Goal: Task Accomplishment & Management: Manage account settings

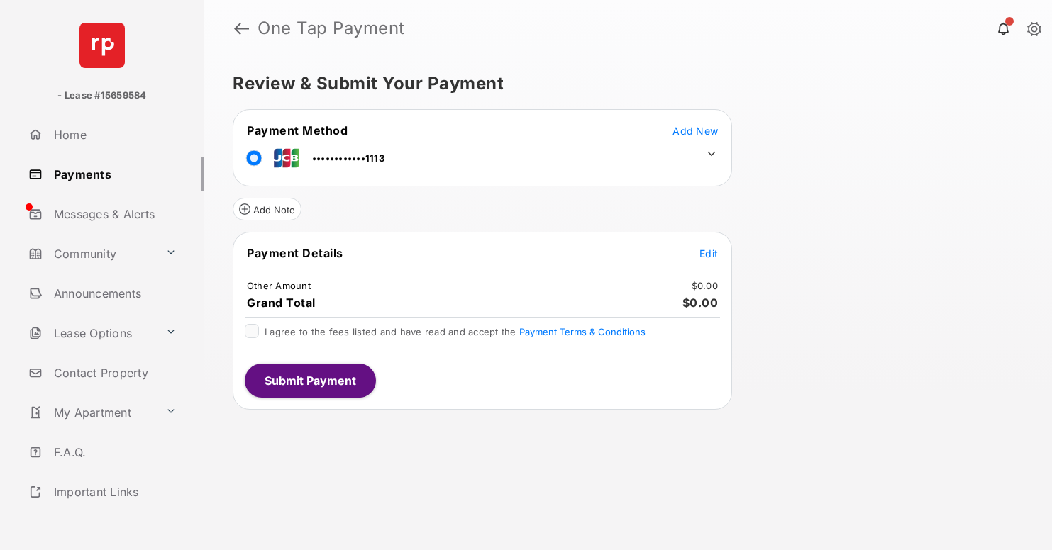
click at [708, 252] on span "Edit" at bounding box center [708, 253] width 18 height 12
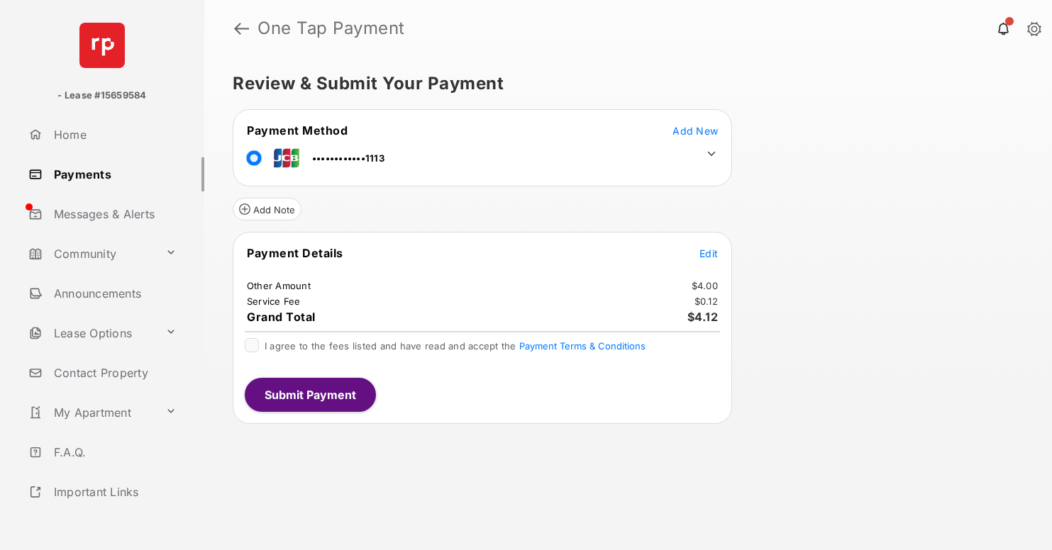
click at [711, 154] on icon at bounding box center [711, 153] width 13 height 13
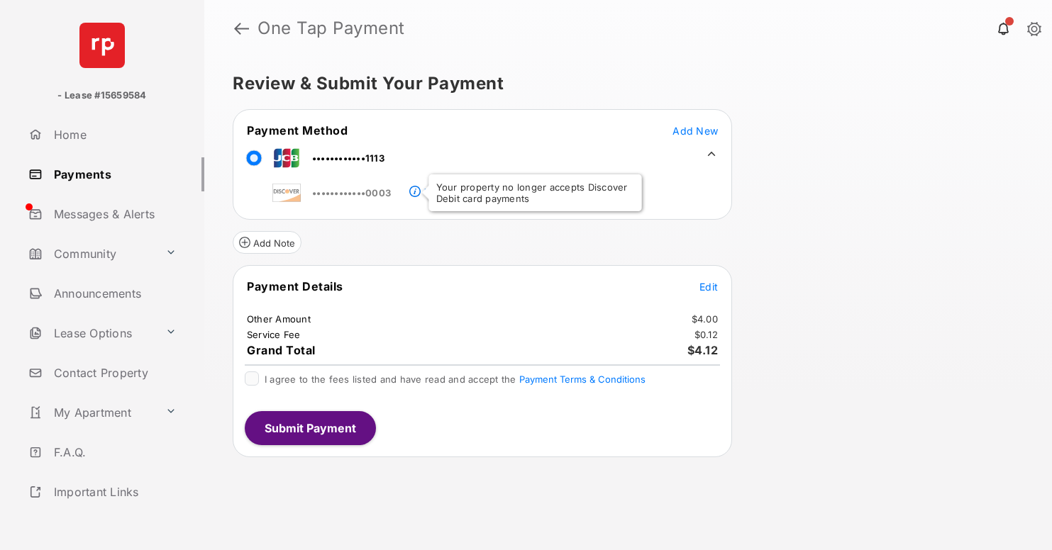
click at [111, 174] on link "Payments" at bounding box center [114, 174] width 182 height 34
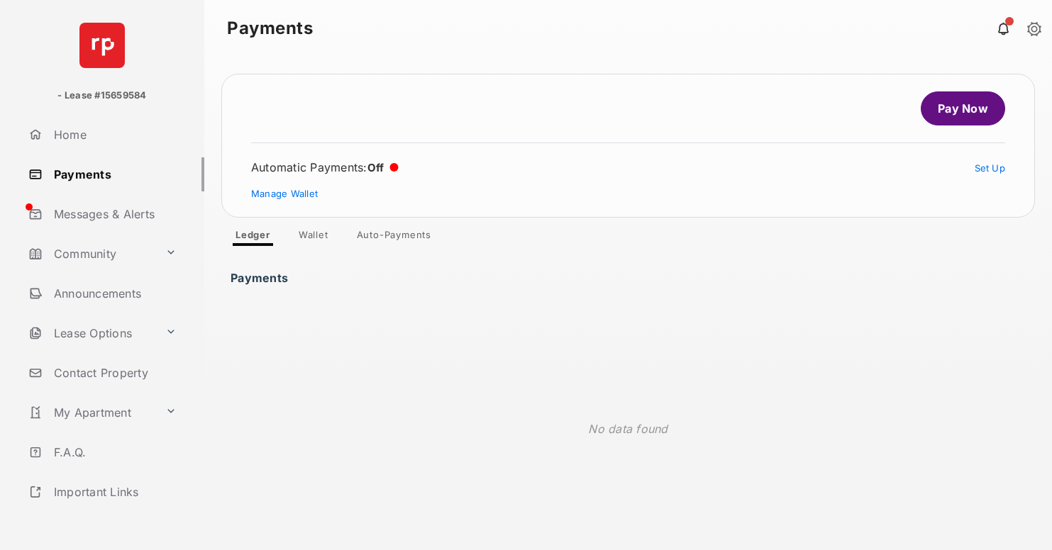
click at [284, 193] on link "Manage Wallet" at bounding box center [284, 193] width 67 height 11
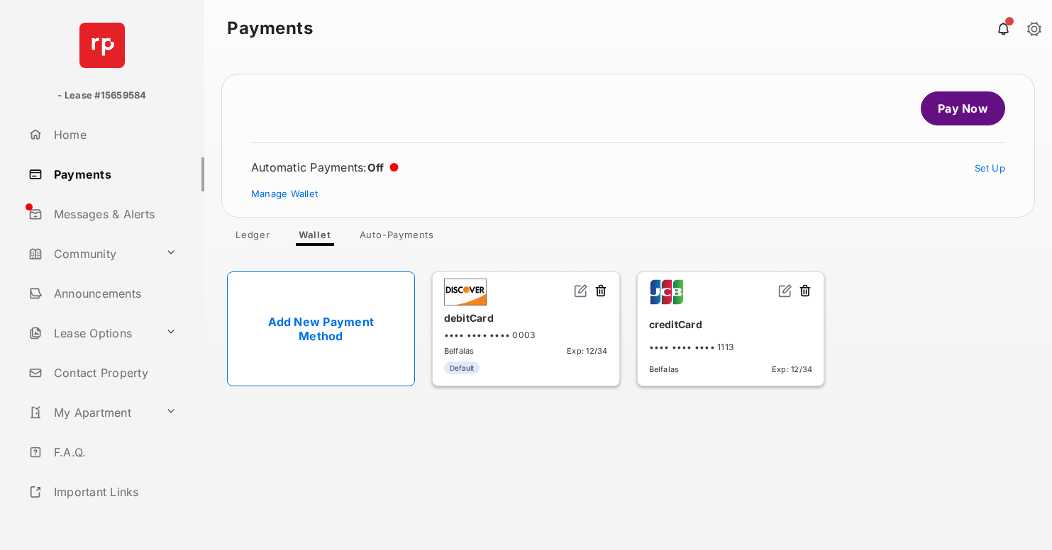
click at [785, 291] on img at bounding box center [785, 291] width 14 height 14
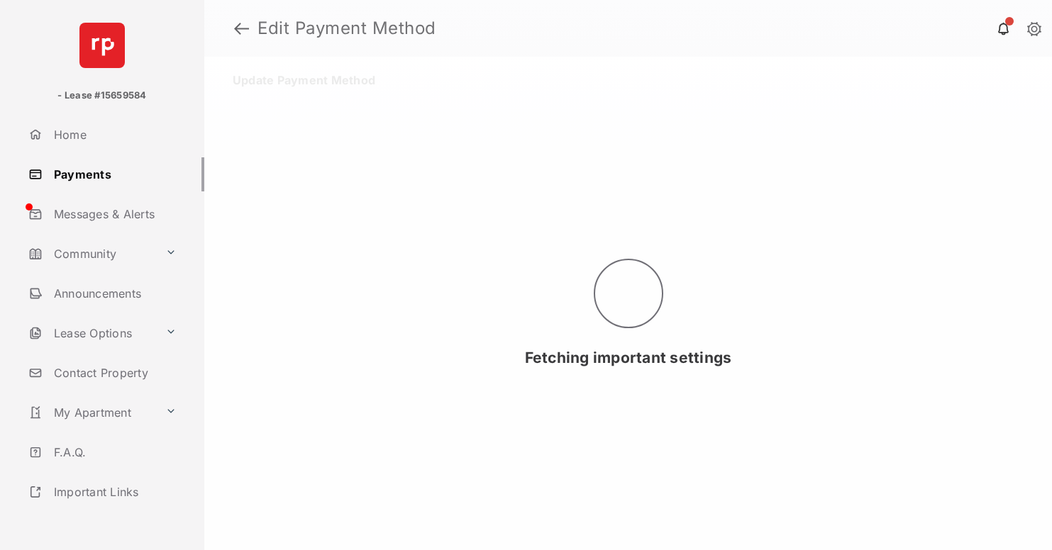
select select "**"
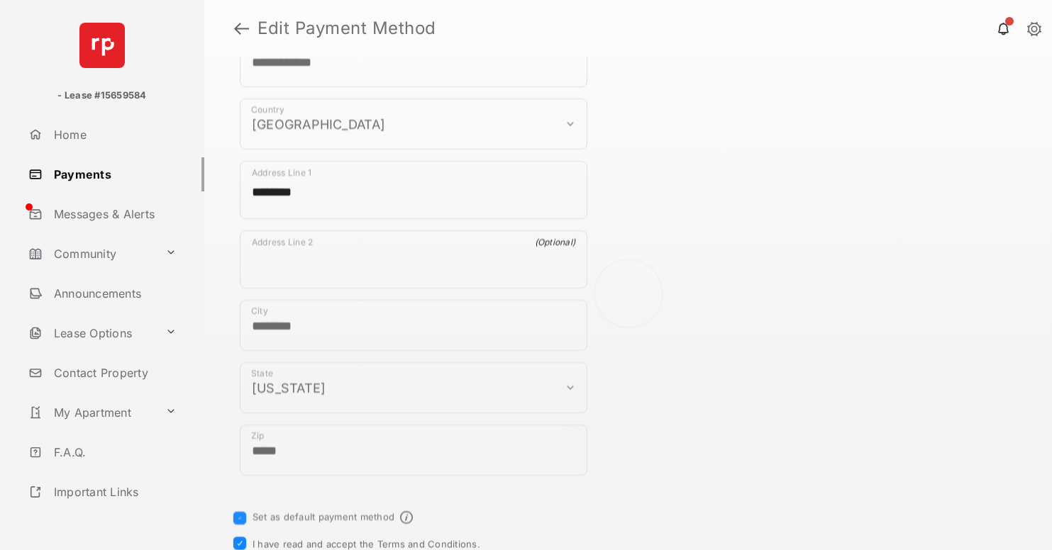
scroll to position [674, 0]
